Goal: Use online tool/utility: Utilize a website feature to perform a specific function

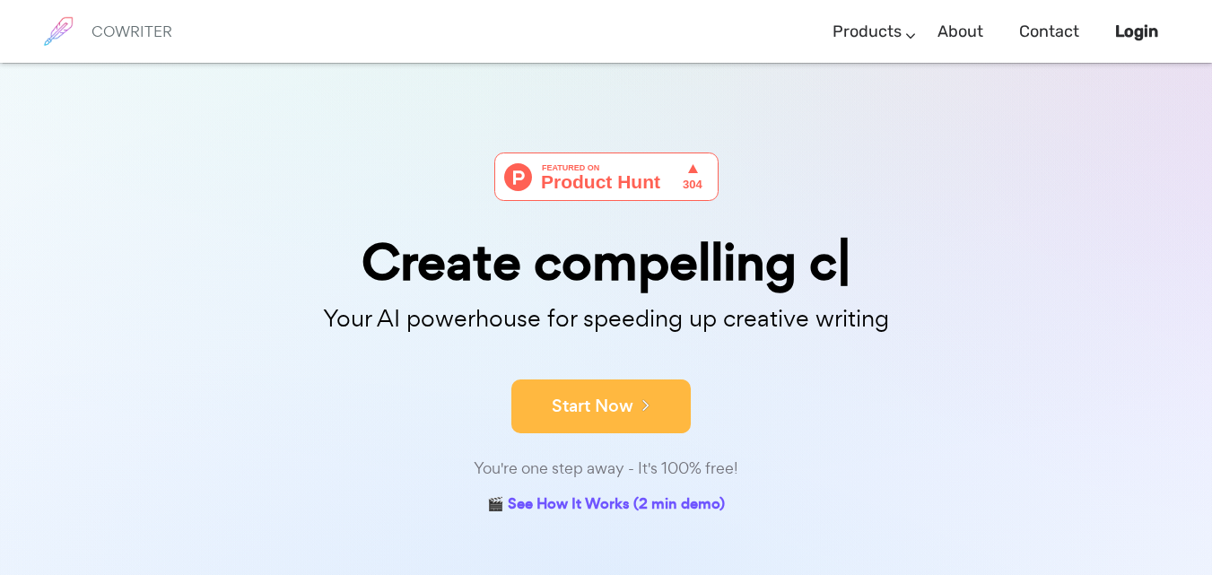
click at [631, 426] on button "Start Now" at bounding box center [600, 406] width 179 height 54
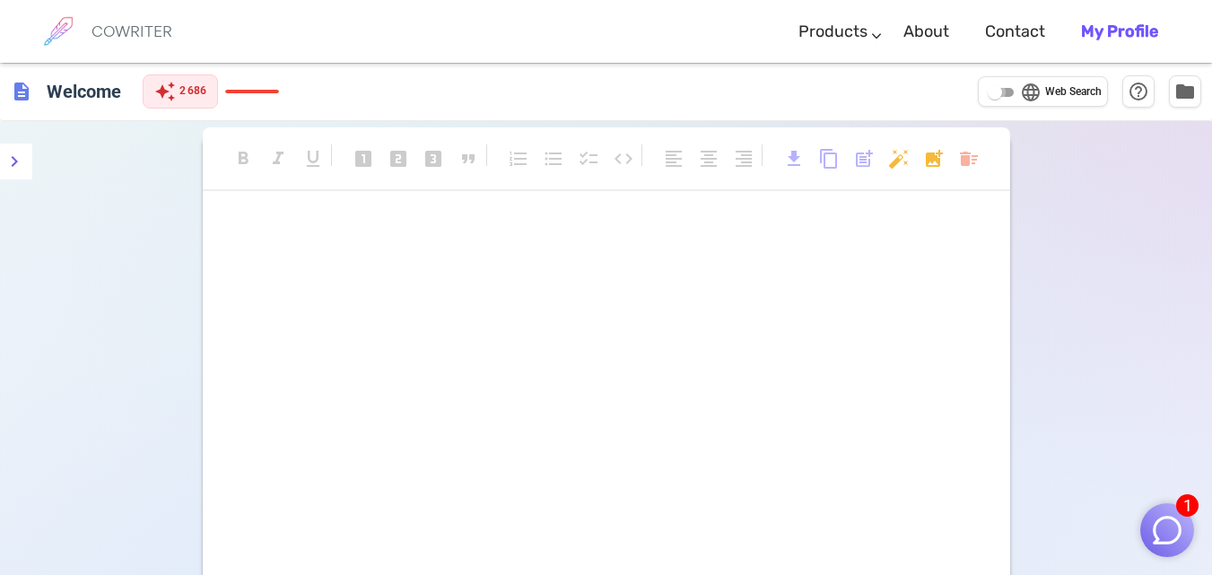
click at [1011, 96] on input "language Web Search" at bounding box center [994, 93] width 65 height 22
checkbox input "true"
click at [1180, 526] on img "button" at bounding box center [1167, 530] width 34 height 34
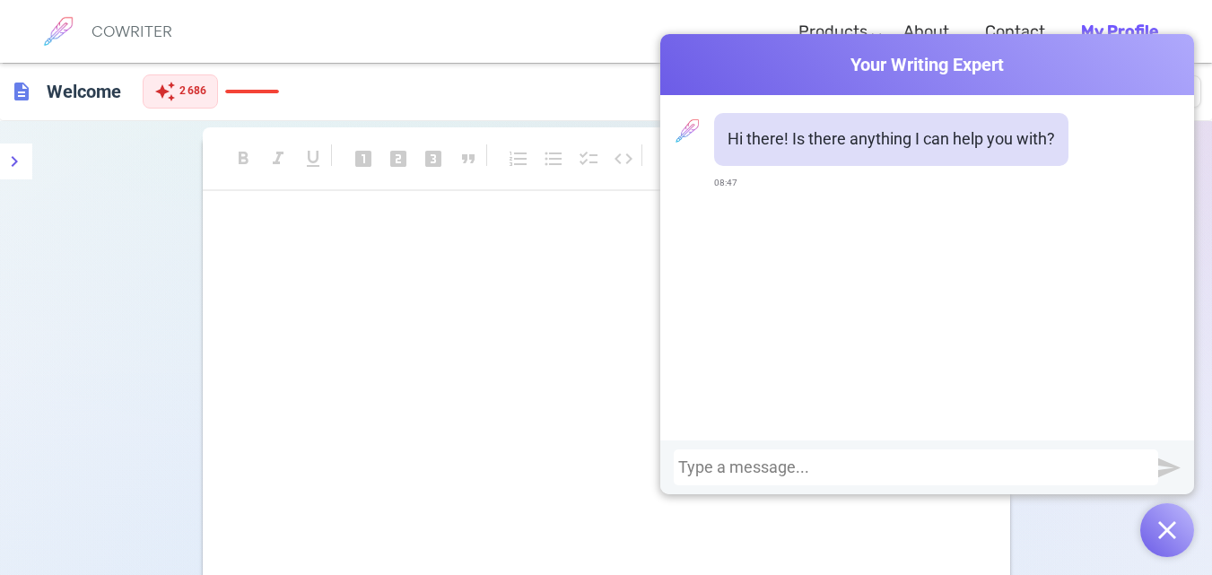
click at [683, 254] on div "Hi there! Is there anything I can help you with? 08:47" at bounding box center [927, 267] width 534 height 345
drag, startPoint x: 694, startPoint y: 259, endPoint x: 687, endPoint y: 267, distance: 10.8
click at [687, 267] on div "Hi there! Is there anything I can help you with? 08:47" at bounding box center [927, 267] width 534 height 345
click at [778, 457] on div at bounding box center [916, 467] width 484 height 36
drag, startPoint x: 766, startPoint y: 460, endPoint x: 758, endPoint y: 466, distance: 10.2
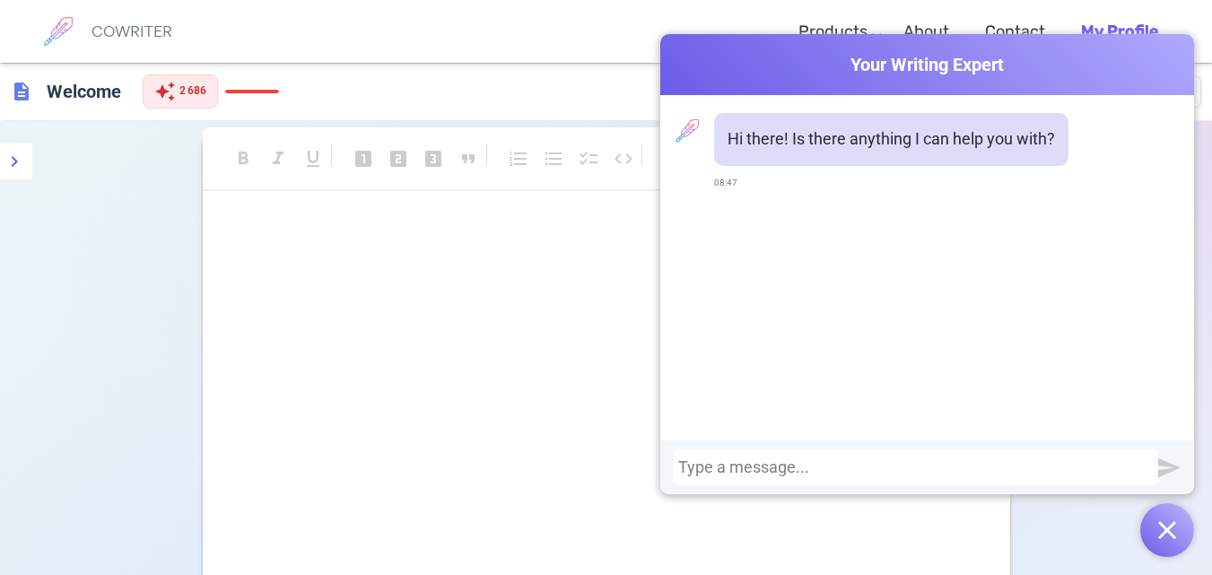
click at [758, 466] on div at bounding box center [915, 467] width 475 height 18
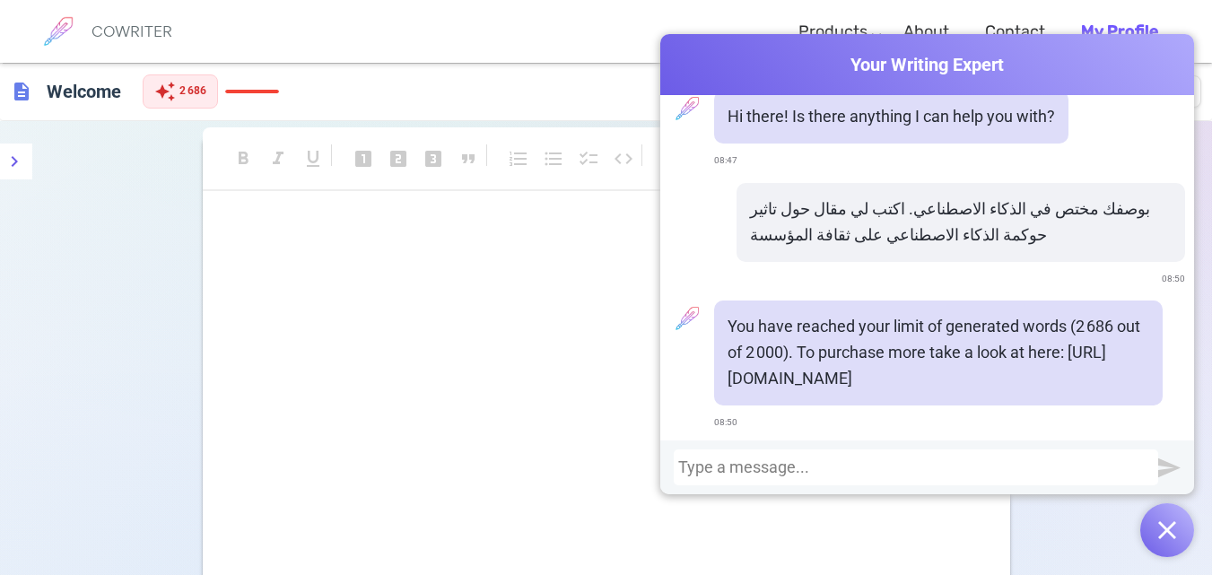
scroll to position [26, 0]
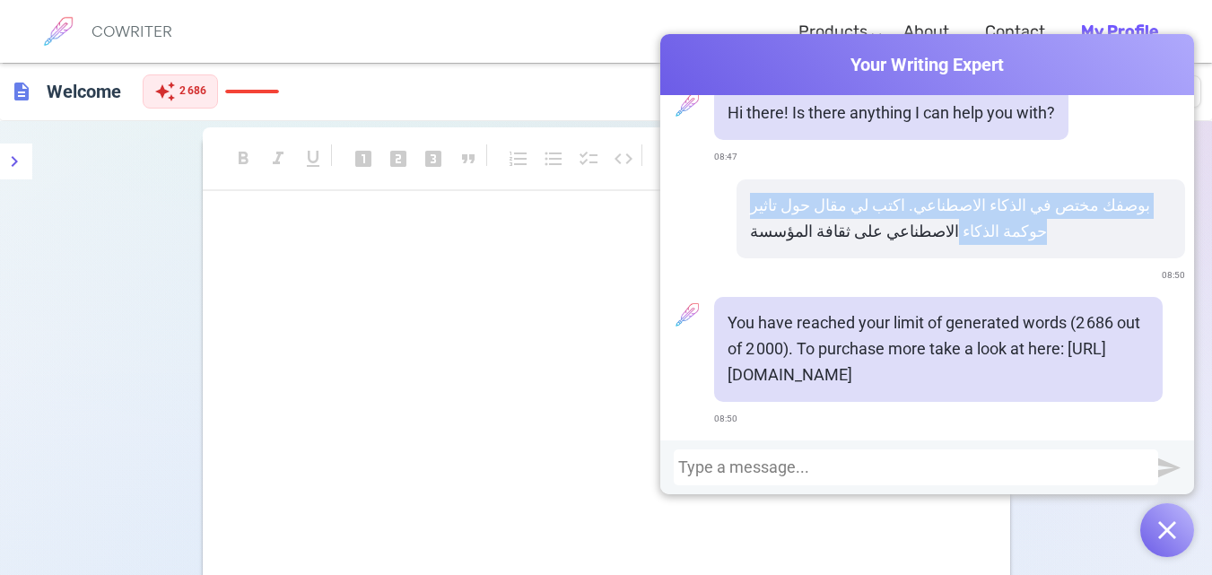
drag, startPoint x: 1133, startPoint y: 210, endPoint x: 738, endPoint y: 271, distance: 399.3
click at [738, 271] on div "بوصفك مختص في الذكاء الاصطناعي. اكتب لي مقال حول تاثير حوكمة الذكاء الاصطناعي ع…" at bounding box center [960, 233] width 448 height 109
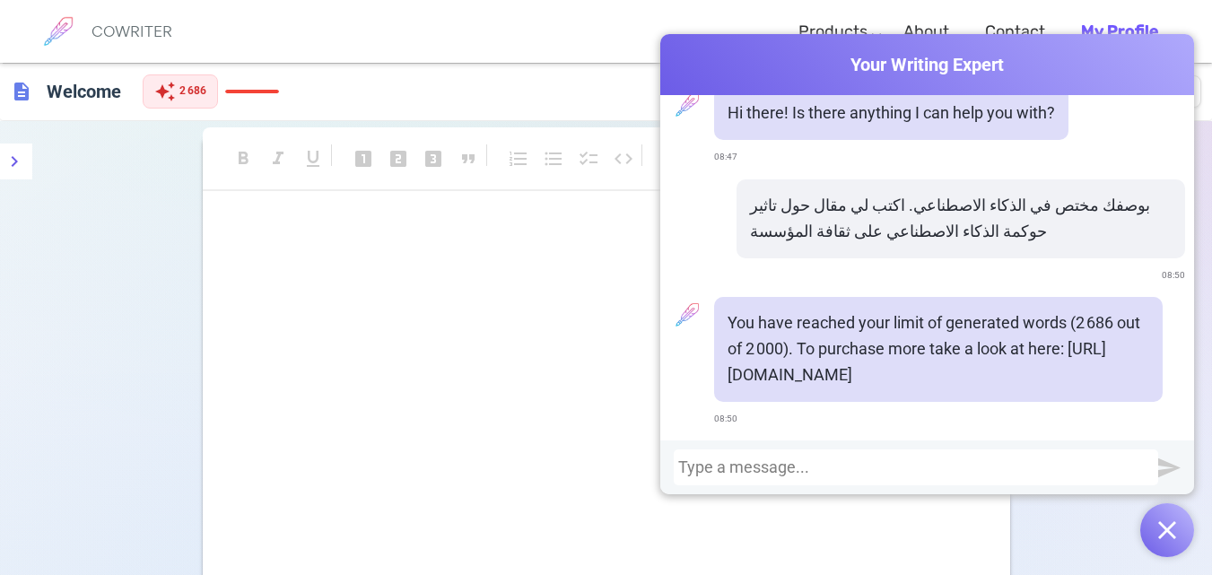
click at [909, 247] on div "بوصفك مختص في الذكاء الاصطناعي. اكتب لي مقال حول تاثير حوكمة الذكاء الاصطناعي ع…" at bounding box center [960, 218] width 448 height 79
drag, startPoint x: 1141, startPoint y: 204, endPoint x: 926, endPoint y: 241, distance: 218.4
click at [926, 241] on p "بوصفك مختص في الذكاء الاصطناعي. اكتب لي مقال حول تاثير حوكمة الذكاء الاصطناعي ع…" at bounding box center [961, 219] width 422 height 52
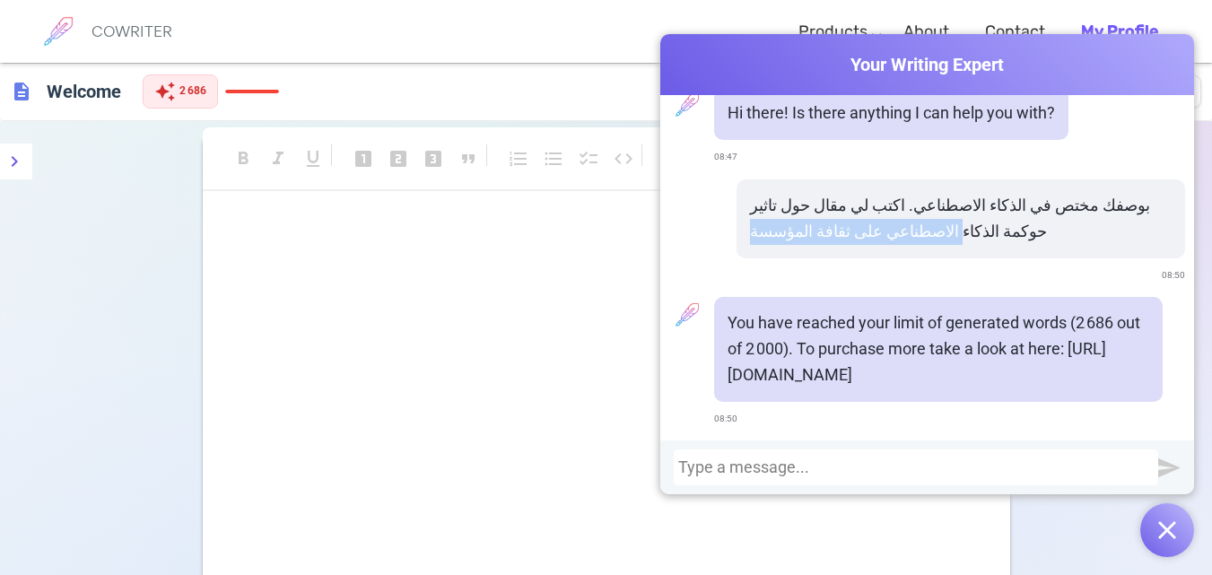
drag, startPoint x: 1137, startPoint y: 204, endPoint x: 938, endPoint y: 235, distance: 201.4
click at [938, 235] on p "بوصفك مختص في الذكاء الاصطناعي. اكتب لي مقال حول تاثير حوكمة الذكاء الاصطناعي ع…" at bounding box center [961, 219] width 422 height 52
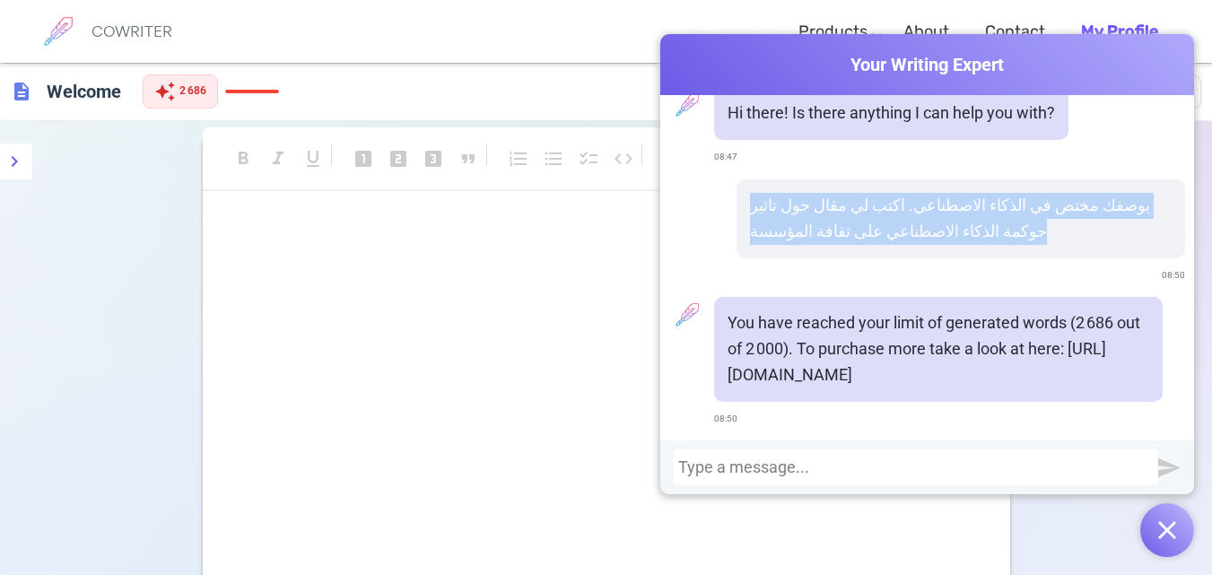
drag, startPoint x: 938, startPoint y: 235, endPoint x: 907, endPoint y: 228, distance: 32.2
click at [907, 228] on p "بوصفك مختص في الذكاء الاصطناعي. اكتب لي مقال حول تاثير حوكمة الذكاء الاصطناعي ع…" at bounding box center [961, 219] width 422 height 52
copy p "بوصفك مختص في الذكاء الاصطناعي. اكتب لي مقال حول تاثير حوكمة الذكاء الاصطناعي ع…"
